Goal: Information Seeking & Learning: Find specific fact

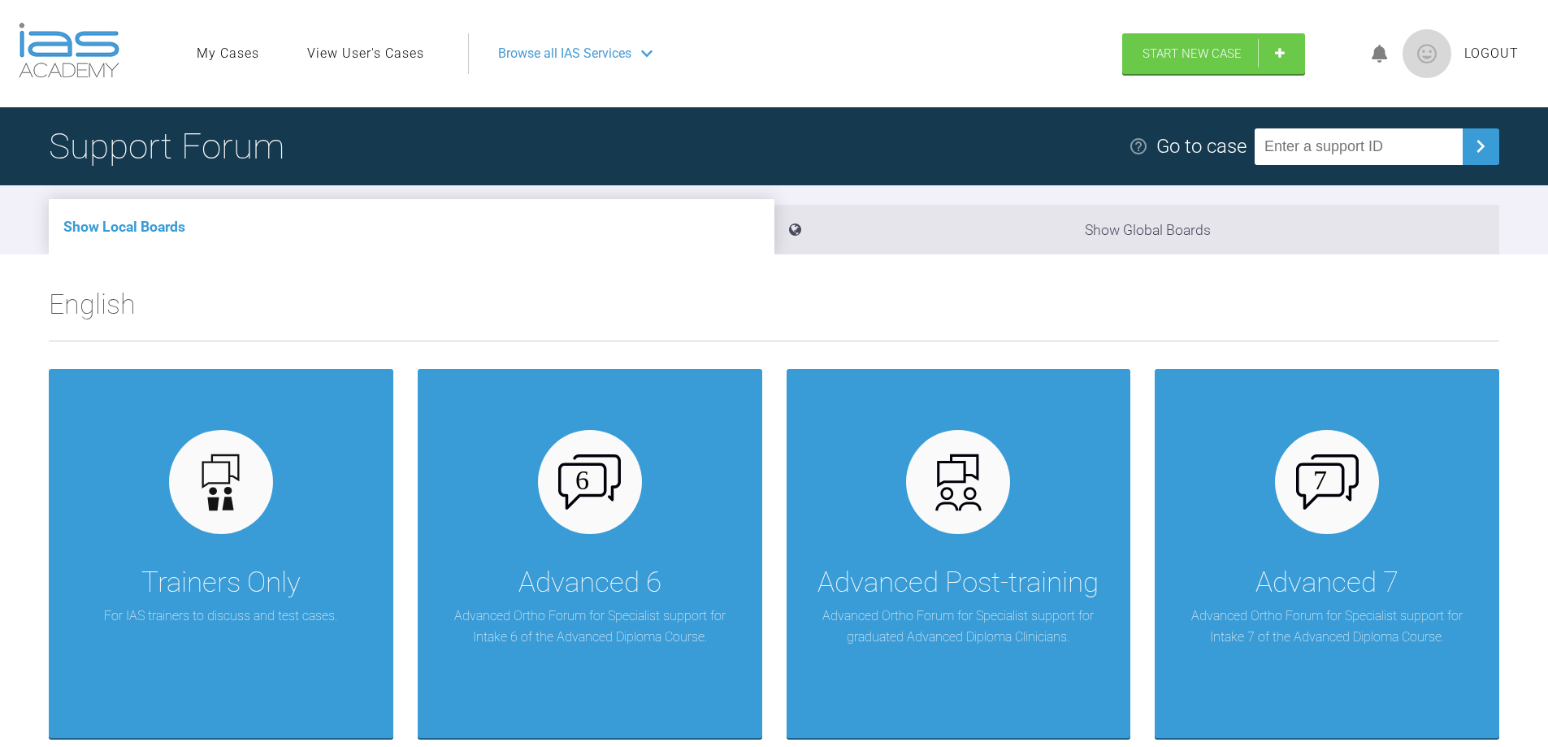
click at [1287, 151] on input "text" at bounding box center [1359, 146] width 208 height 37
type input "MYMO9TAL"
click at [1485, 154] on img at bounding box center [1481, 146] width 26 height 26
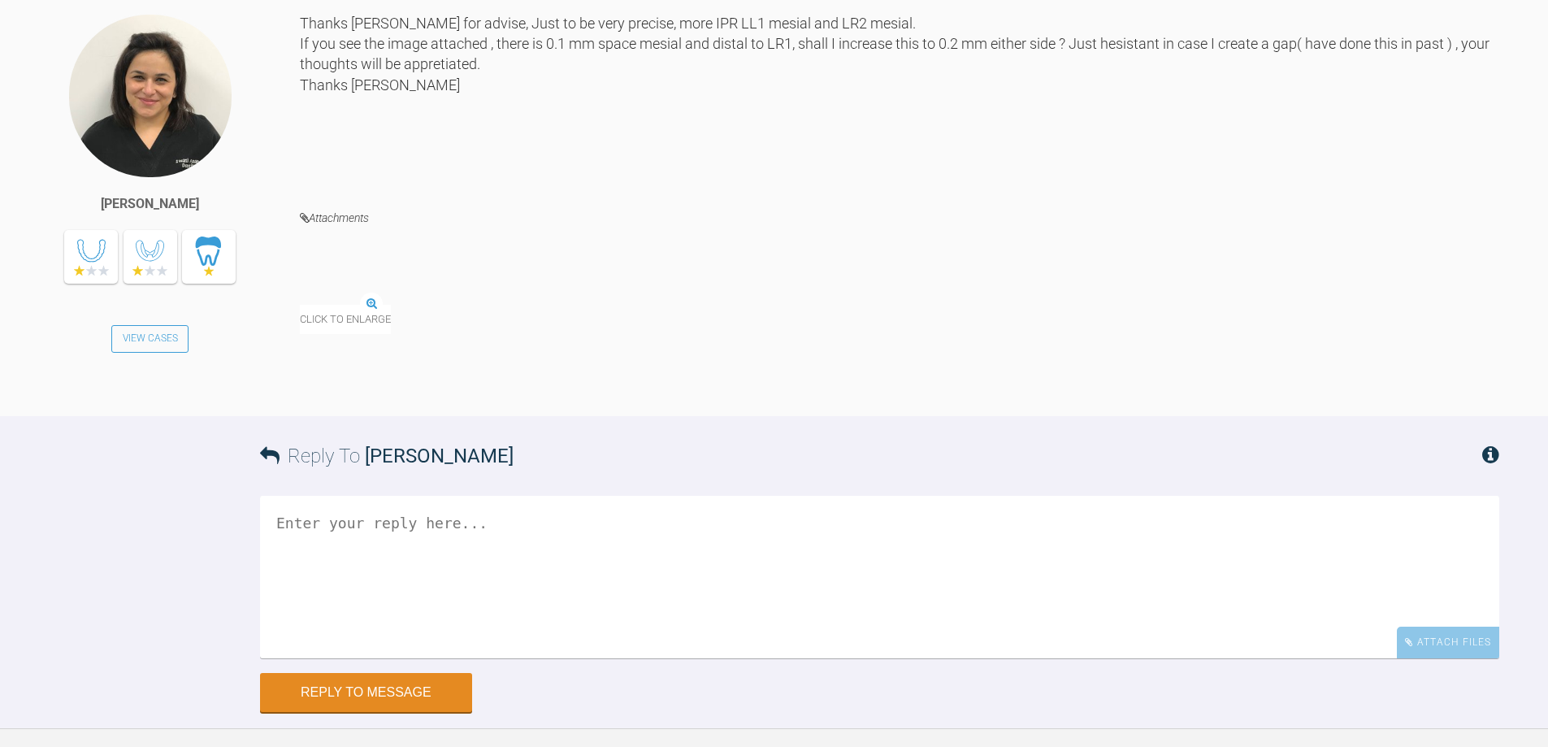
scroll to position [12107, 0]
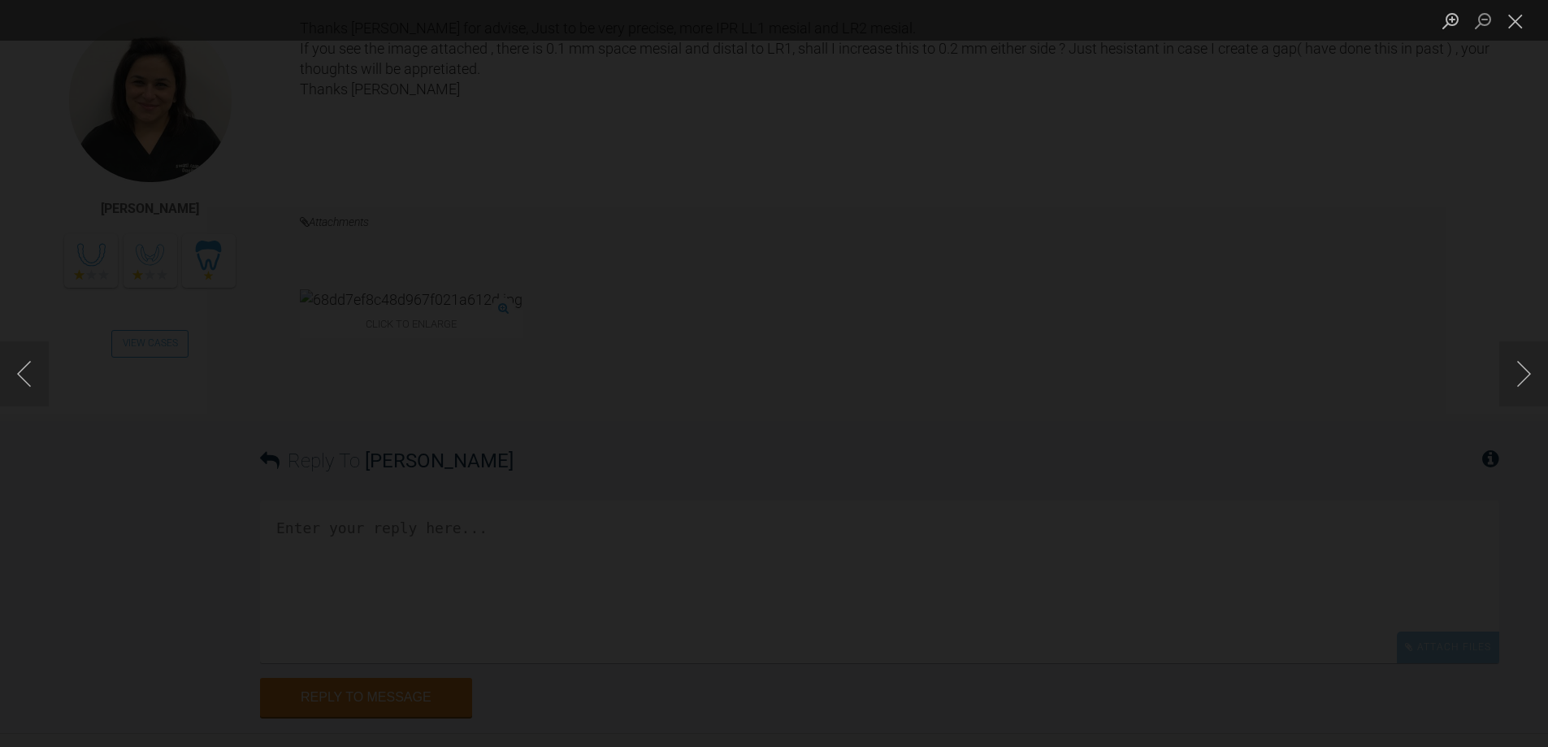
scroll to position [12351, 0]
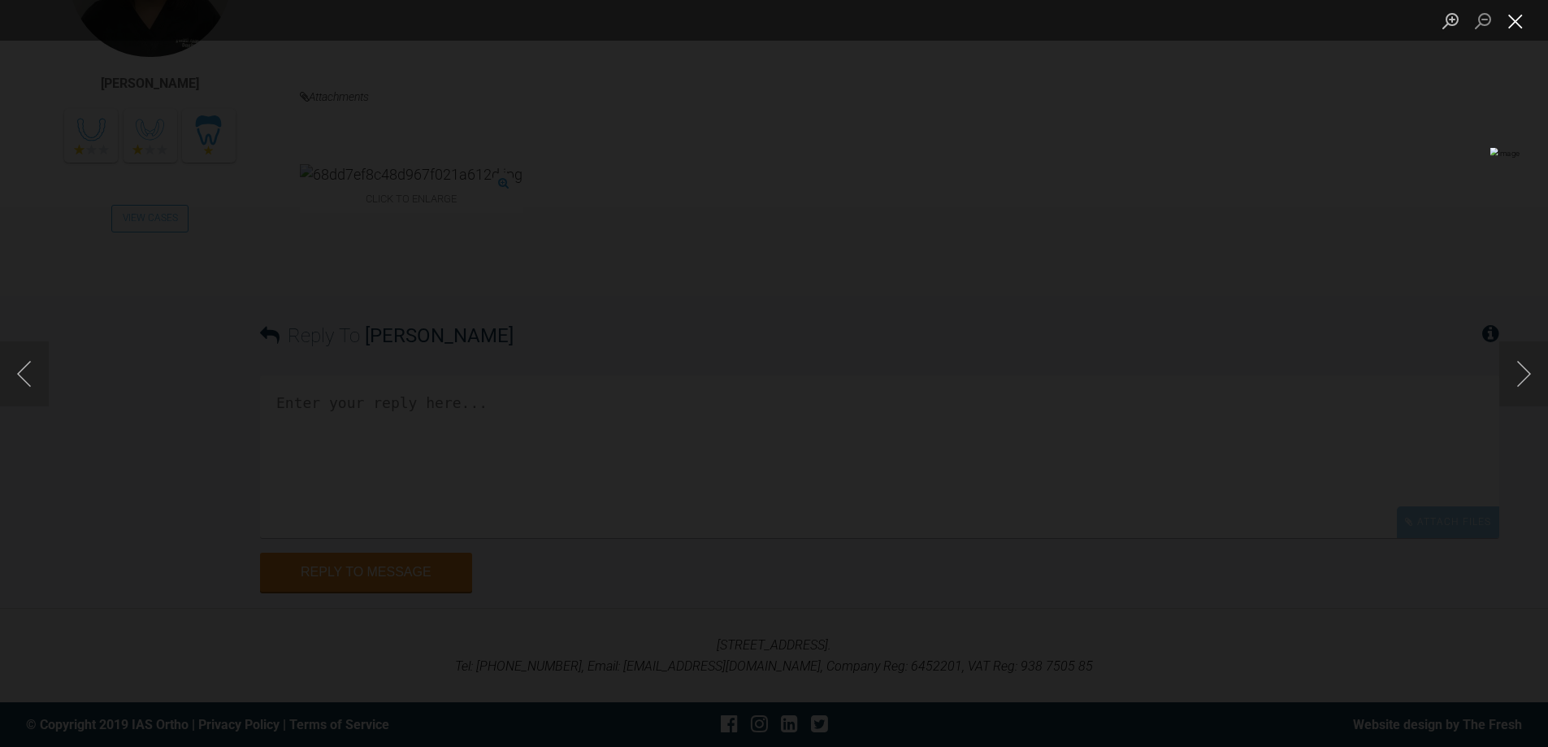
click at [1521, 25] on button "Close lightbox" at bounding box center [1515, 21] width 33 height 28
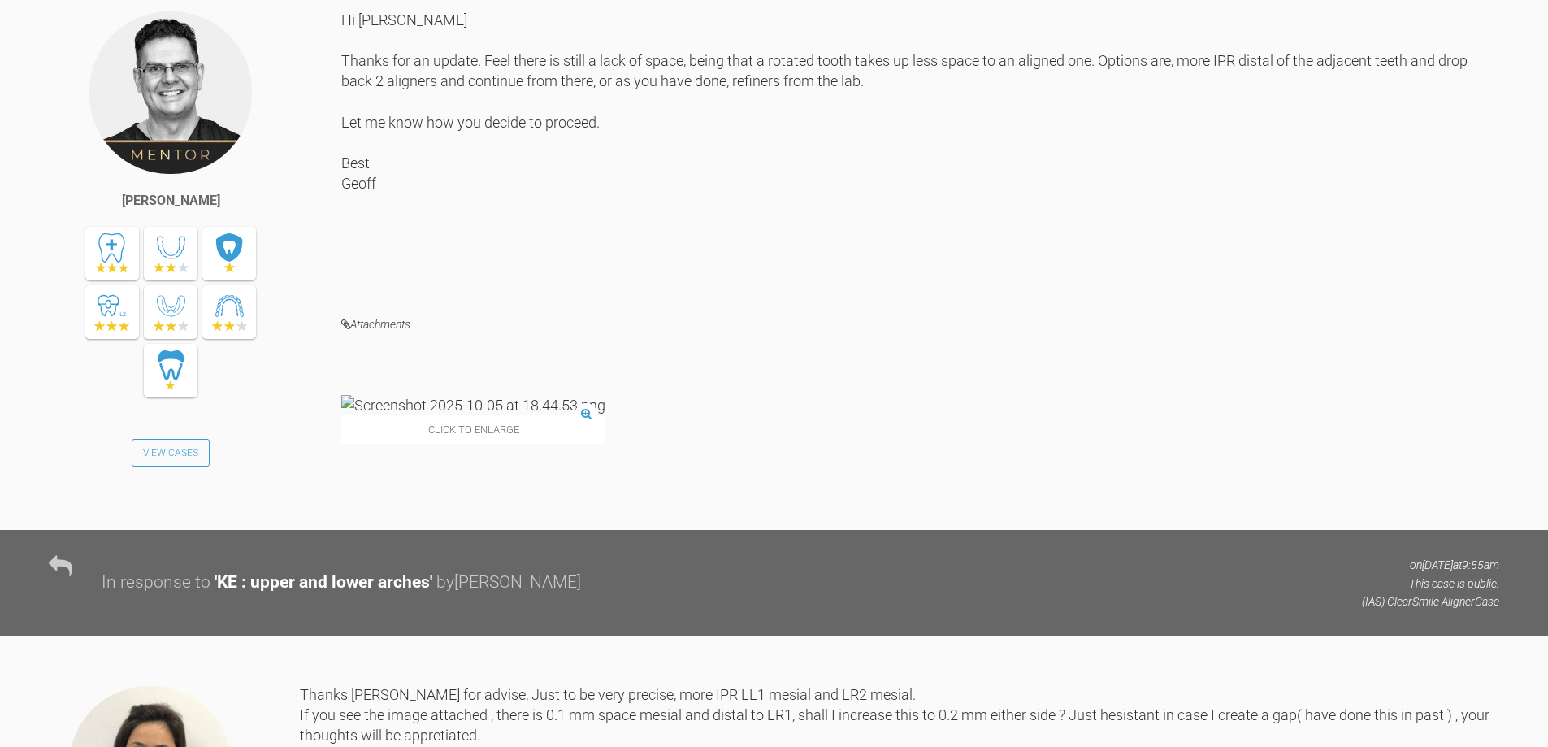
scroll to position [11539, 0]
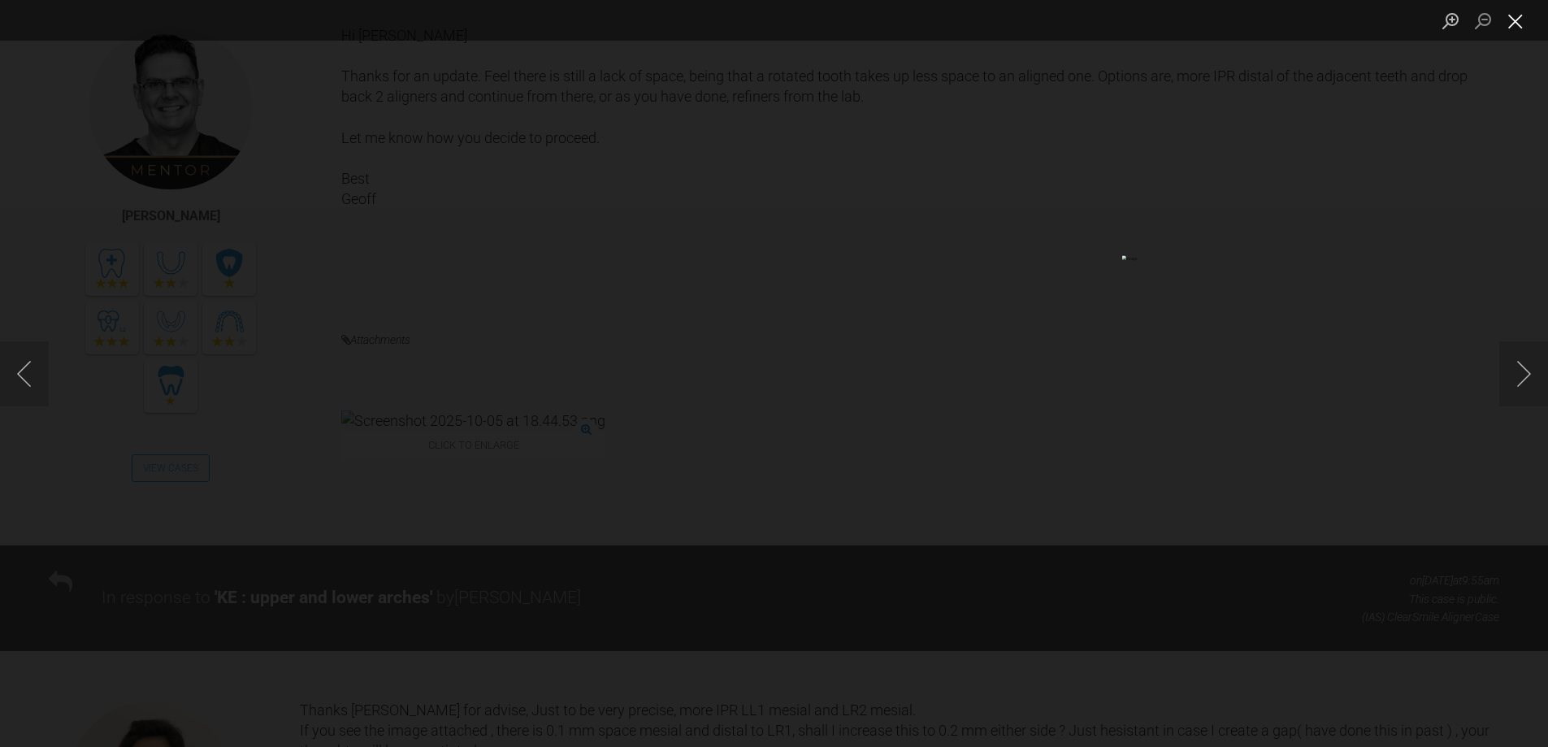
click at [1511, 21] on button "Close lightbox" at bounding box center [1515, 21] width 33 height 28
